Goal: Find specific page/section: Find specific page/section

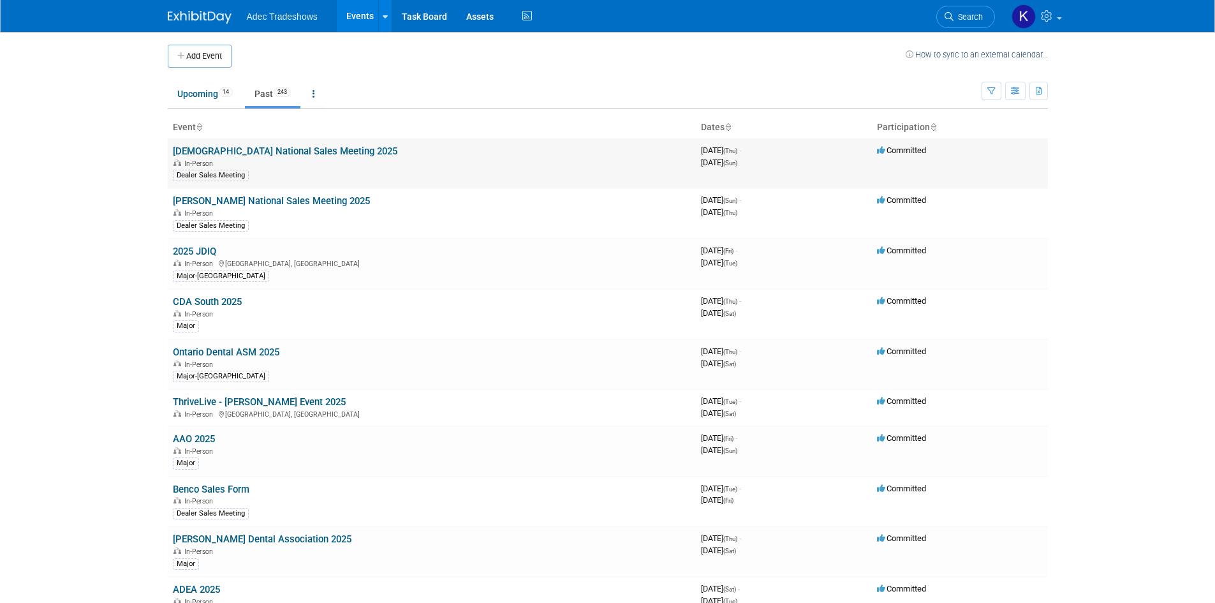
click at [272, 147] on link "[DEMOGRAPHIC_DATA] National Sales Meeting 2025" at bounding box center [285, 150] width 225 height 11
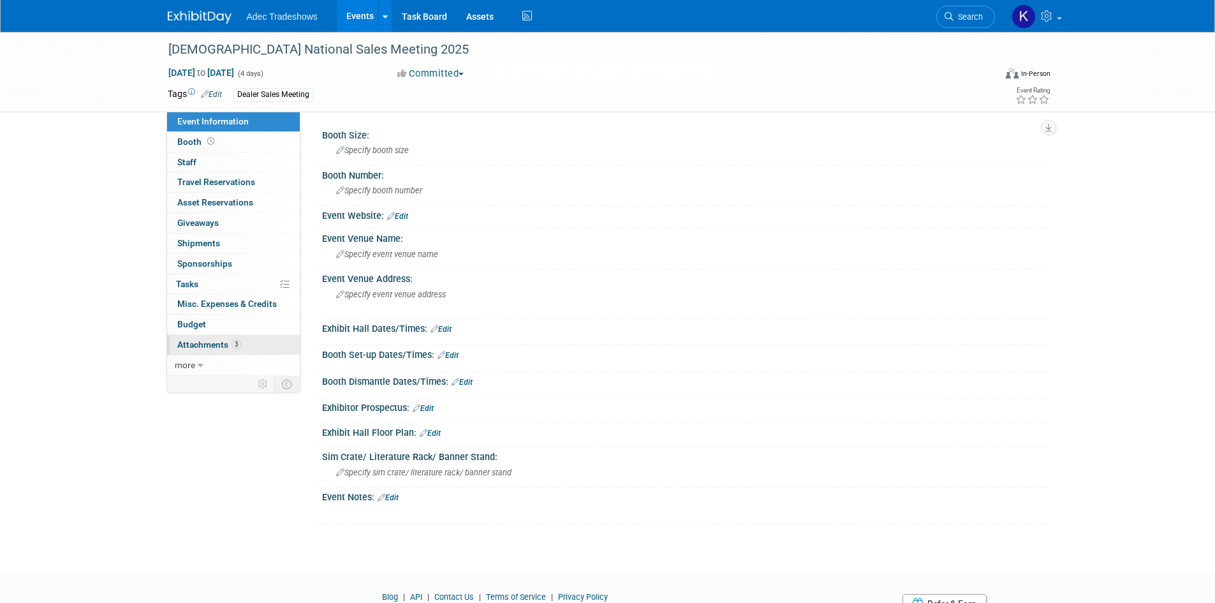
click at [189, 351] on link "3 Attachments 3" at bounding box center [233, 345] width 133 height 20
